Goal: Task Accomplishment & Management: Use online tool/utility

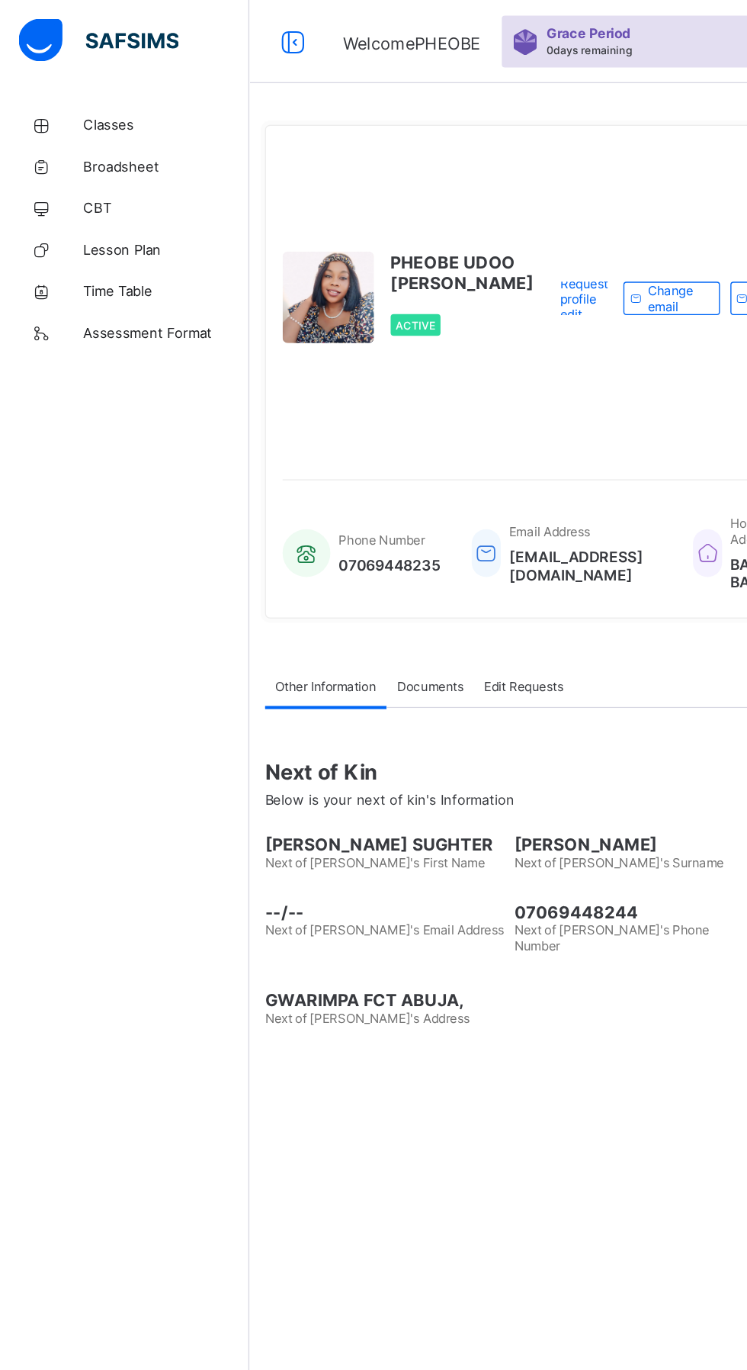
click at [80, 87] on span "Classes" at bounding box center [122, 91] width 122 height 12
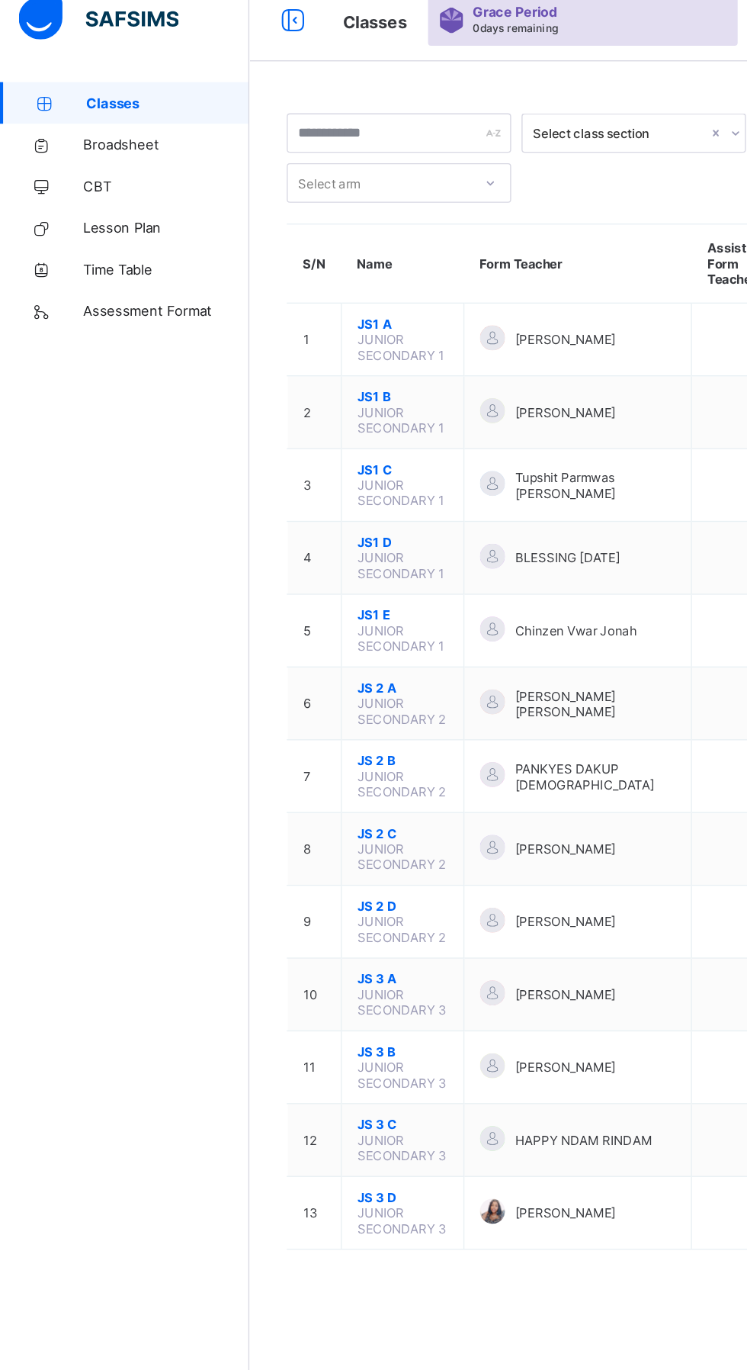
click at [308, 889] on span "JS 3 D" at bounding box center [295, 894] width 66 height 11
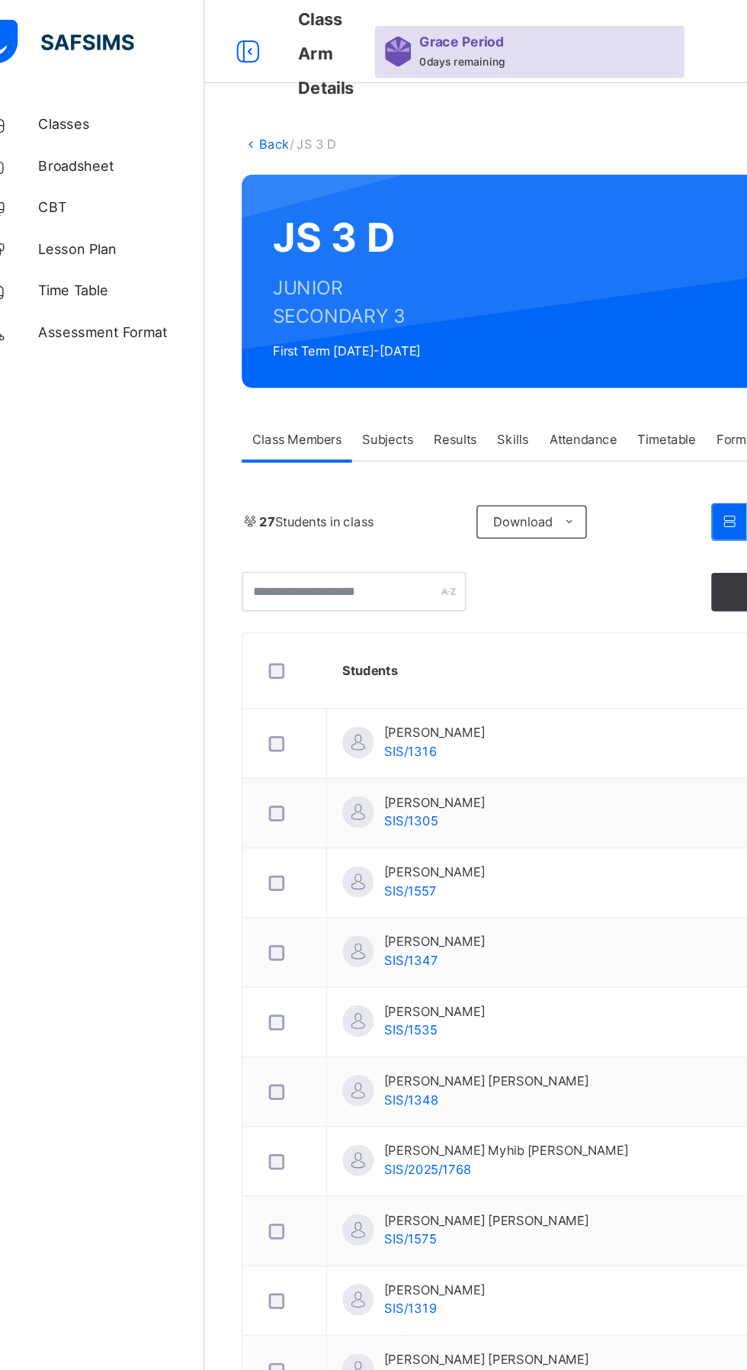
click at [318, 324] on span "Subjects" at bounding box center [317, 323] width 37 height 14
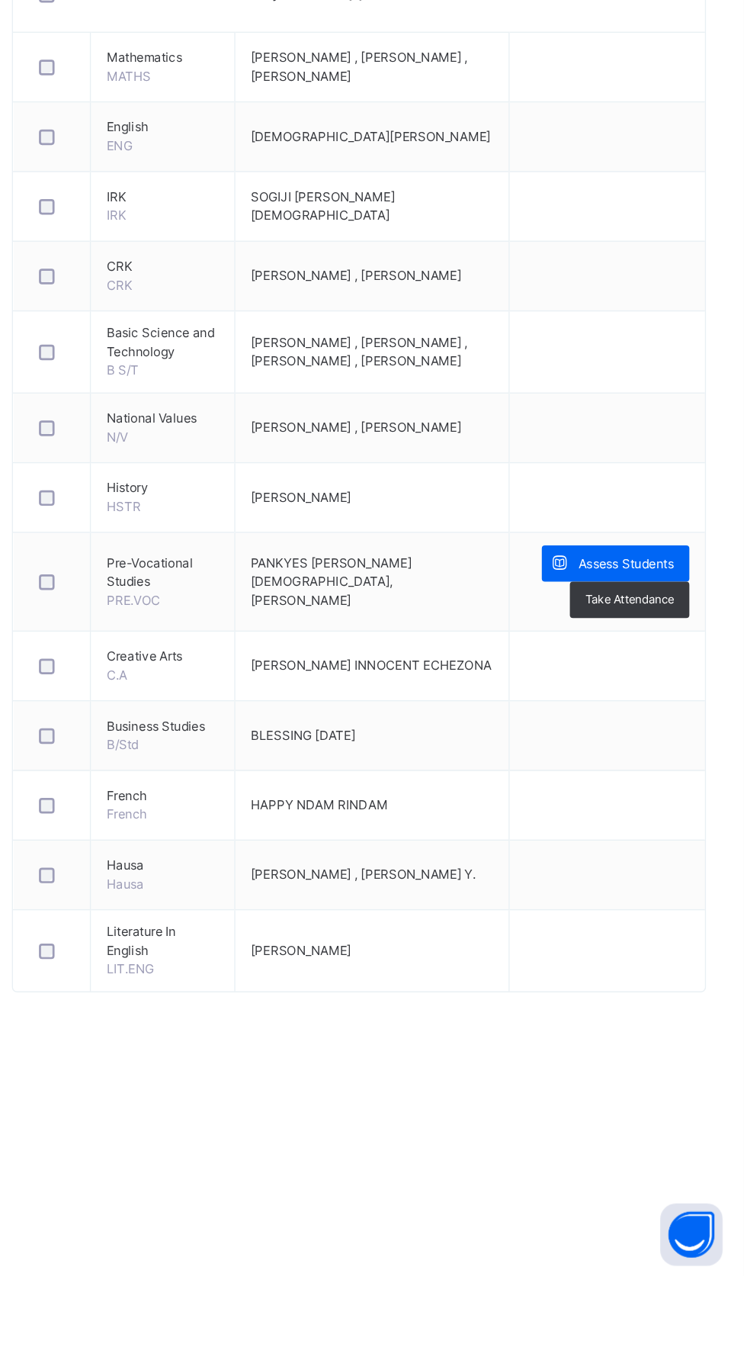
click at [650, 847] on span "Assess Students" at bounding box center [661, 848] width 70 height 14
